Goal: Transaction & Acquisition: Purchase product/service

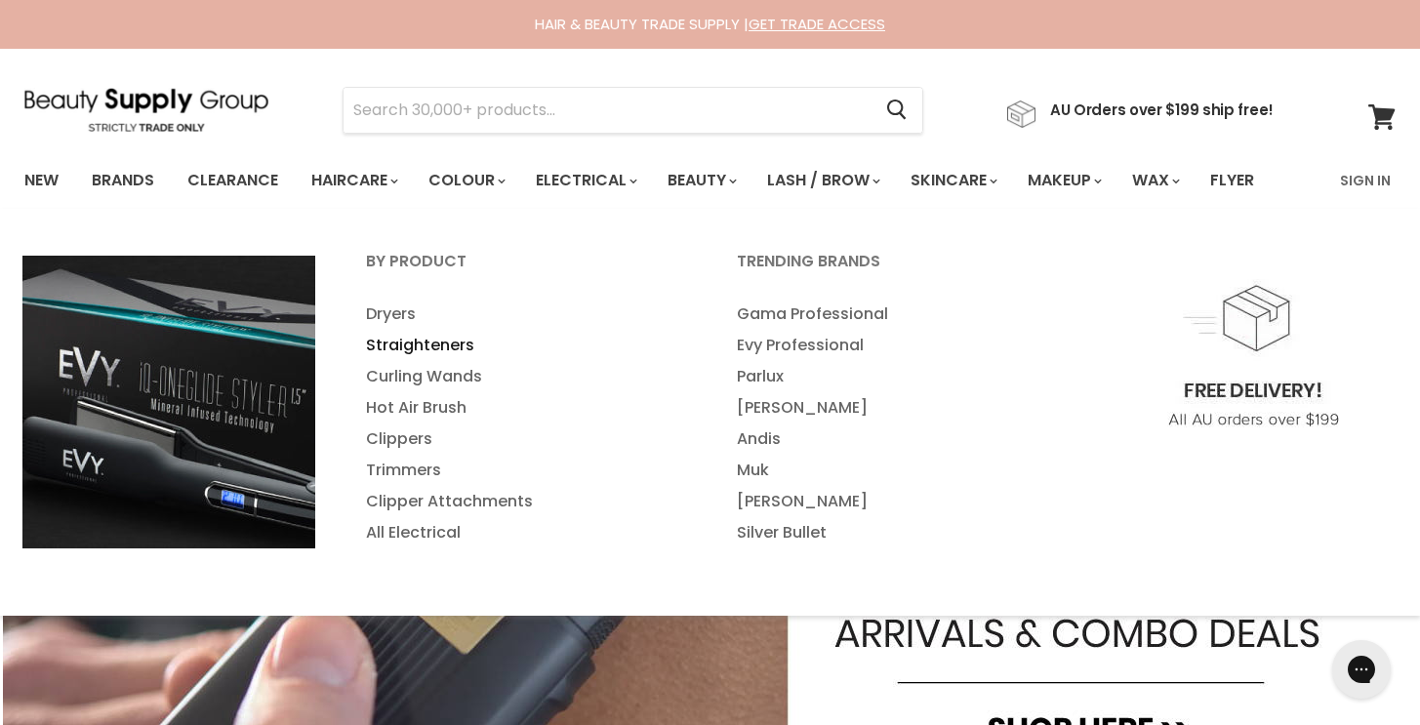
click at [430, 343] on link "Straighteners" at bounding box center [525, 345] width 367 height 31
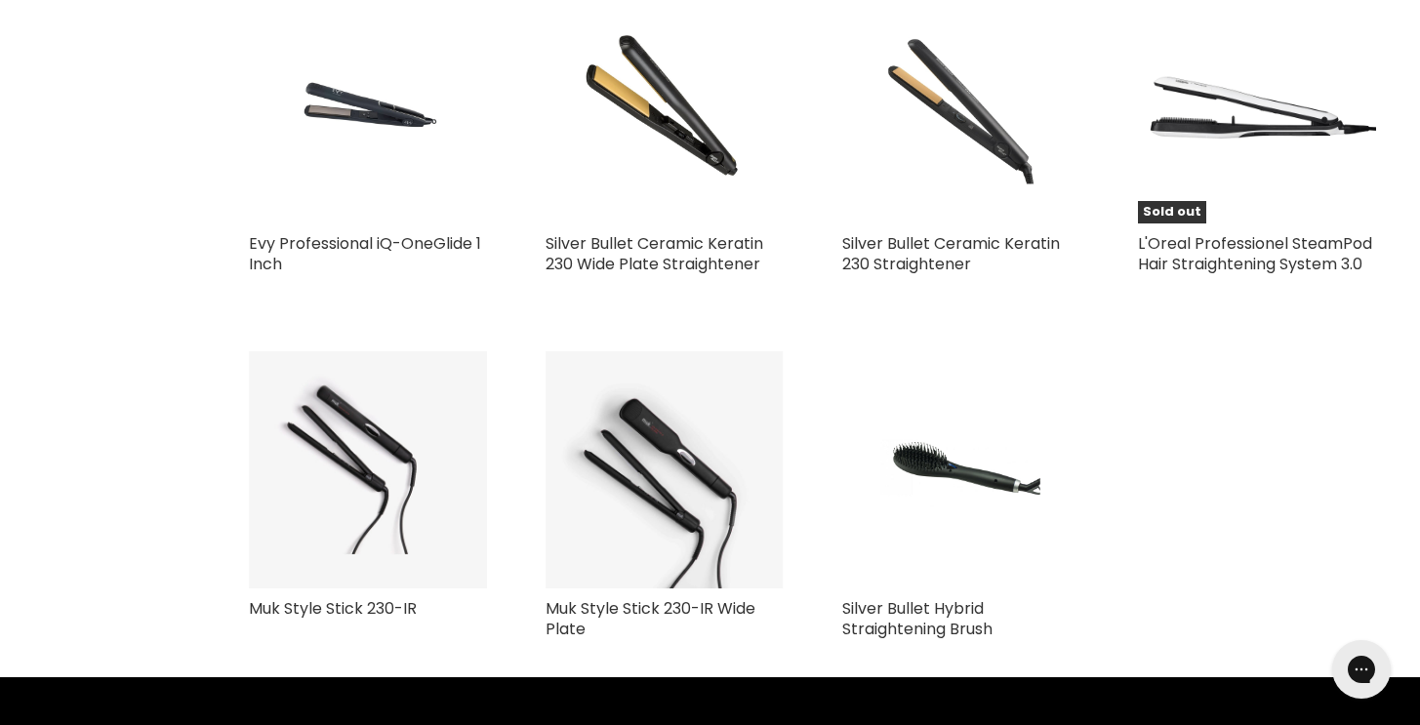
scroll to position [2794, 0]
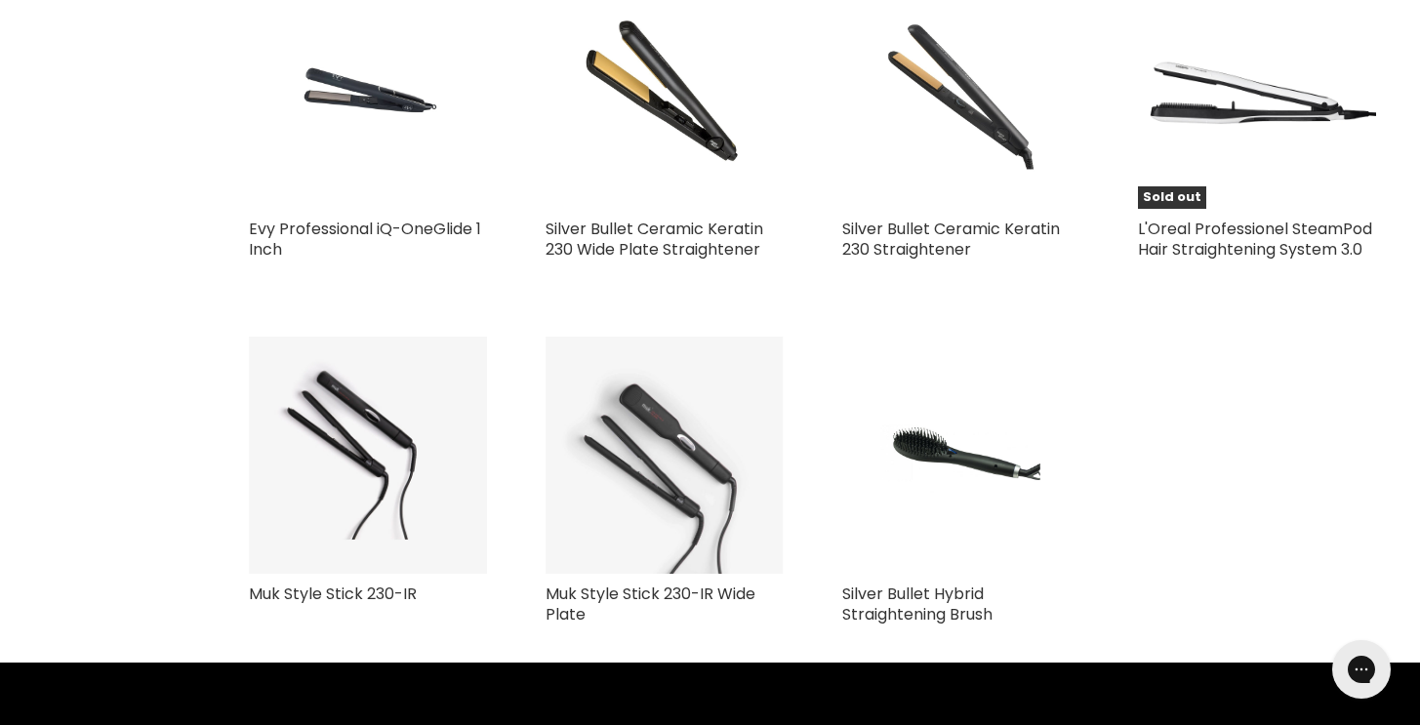
click at [635, 468] on img "Main content" at bounding box center [665, 456] width 238 height 238
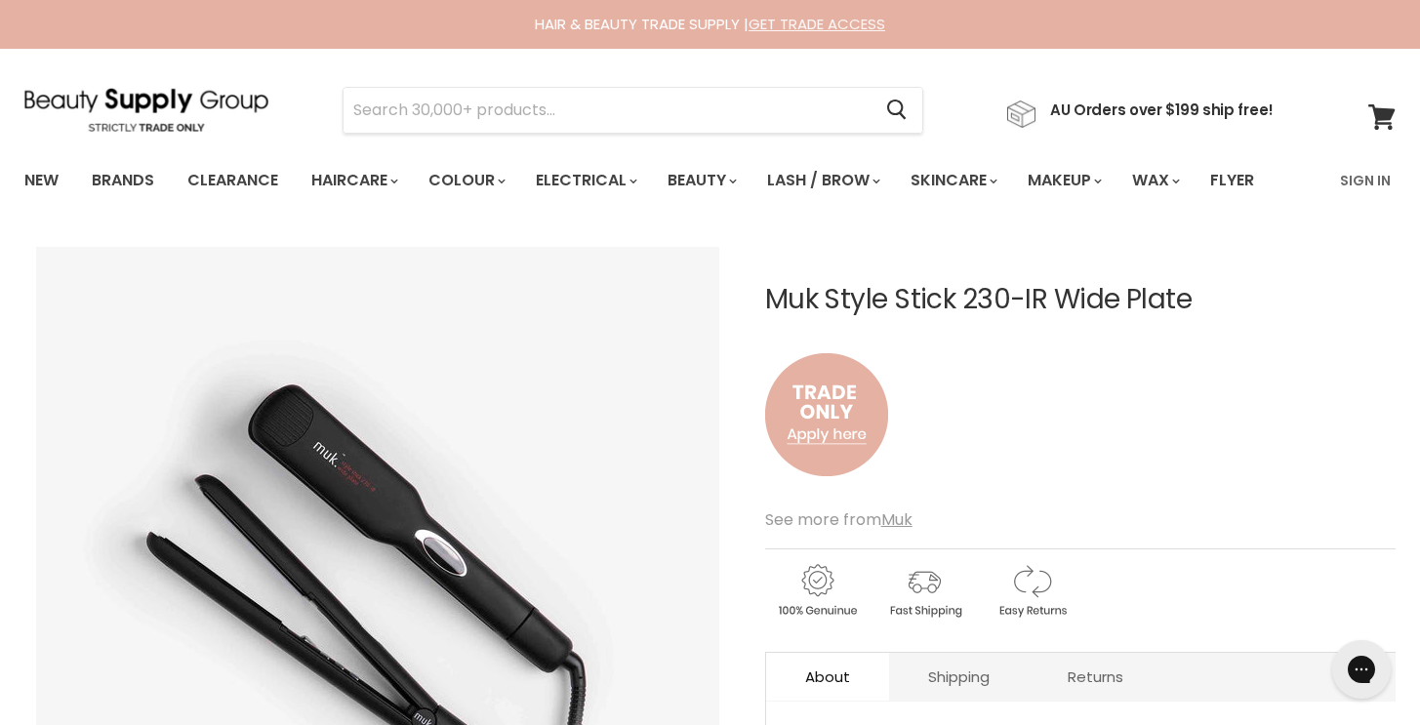
click at [801, 23] on link "GET TRADE ACCESS" at bounding box center [817, 24] width 137 height 20
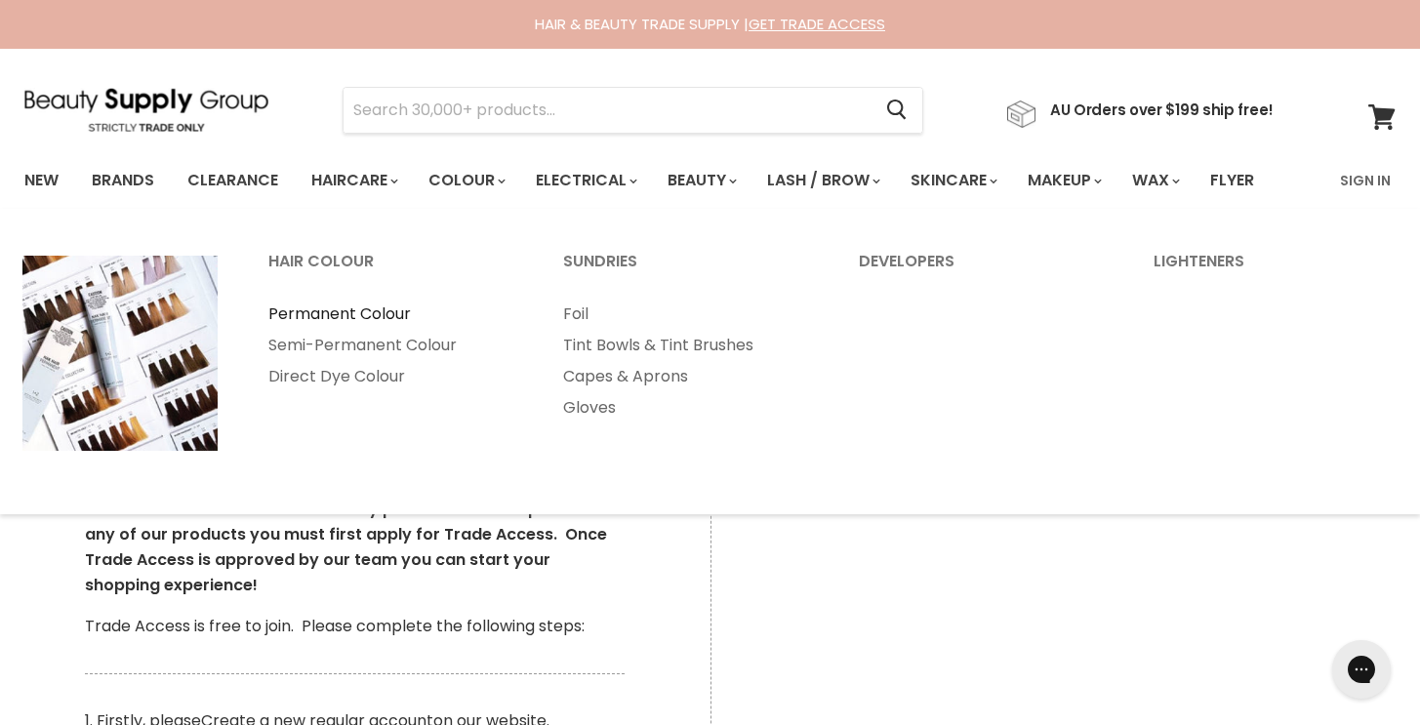
click at [370, 307] on link "Permanent Colour" at bounding box center [389, 314] width 291 height 31
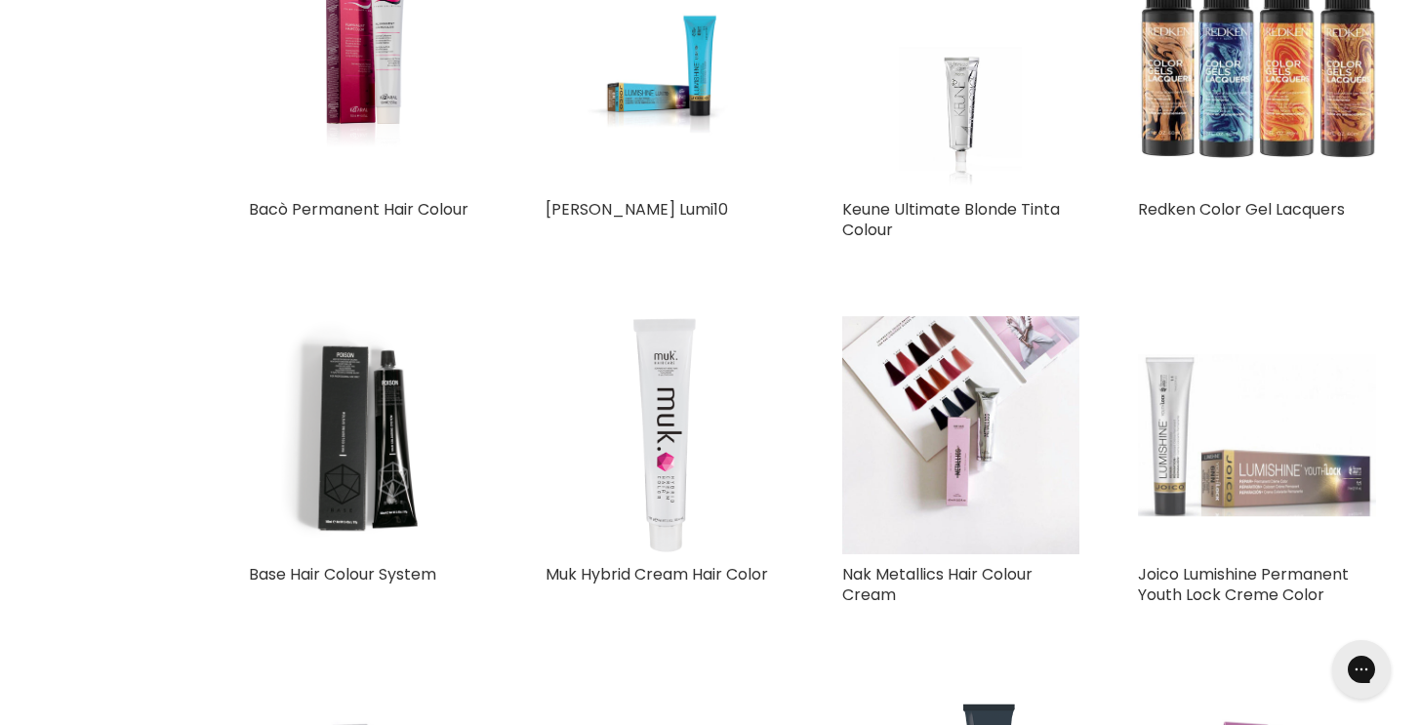
scroll to position [1786, 0]
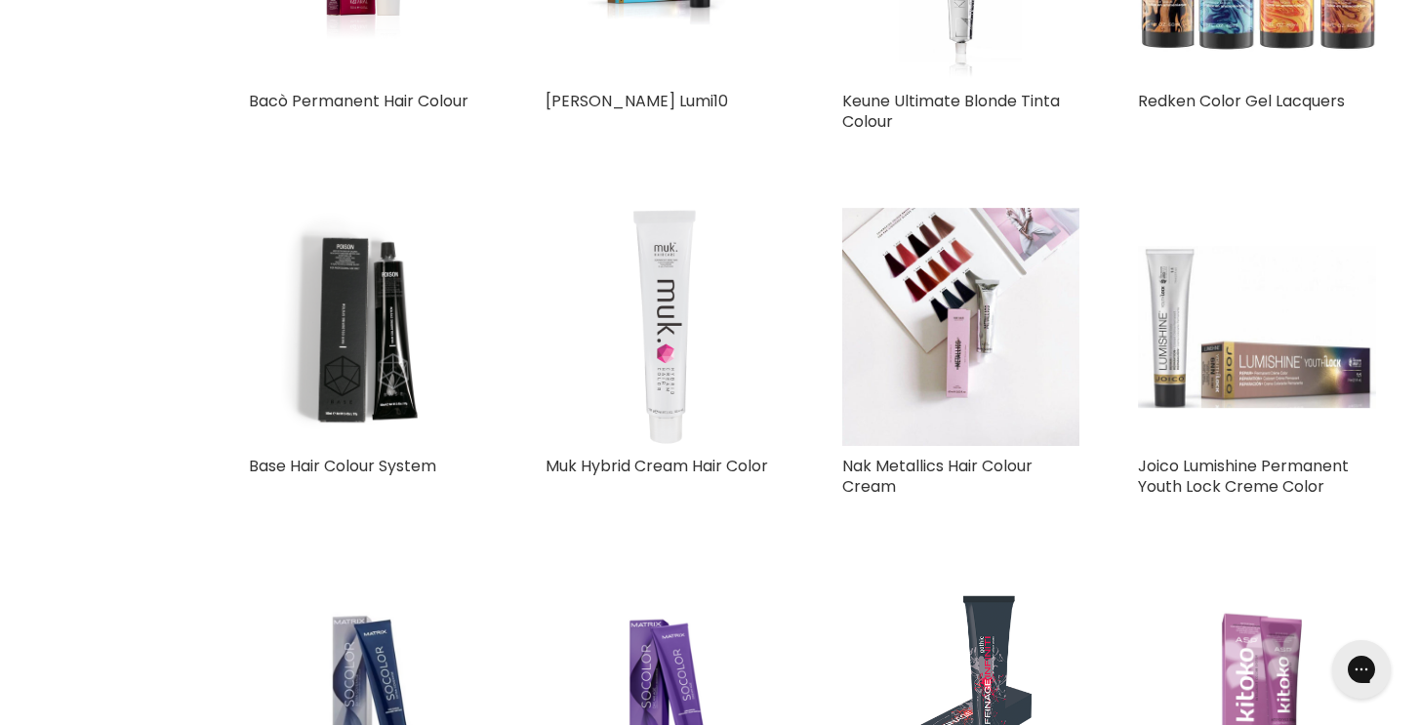
click at [663, 331] on img "Main content" at bounding box center [664, 327] width 198 height 238
